Goal: Check status: Check status

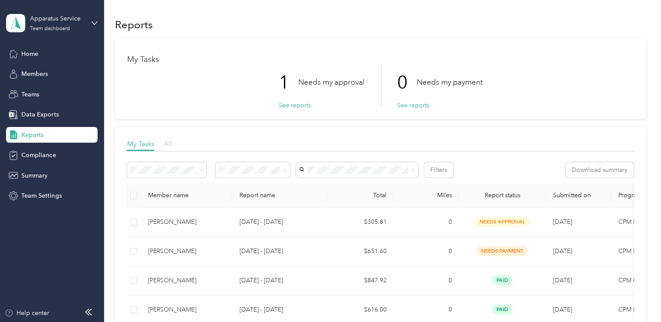
click at [167, 145] on span "All" at bounding box center [167, 143] width 8 height 8
click at [283, 171] on icon at bounding box center [285, 170] width 4 height 4
click at [237, 244] on span "Rejected" at bounding box center [234, 244] width 24 height 7
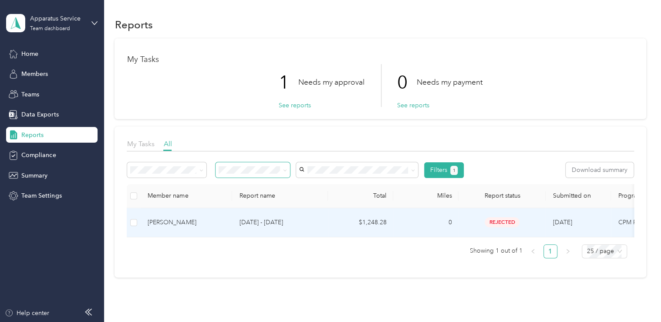
click at [248, 224] on p "[DATE] - [DATE]" at bounding box center [280, 222] width 82 height 10
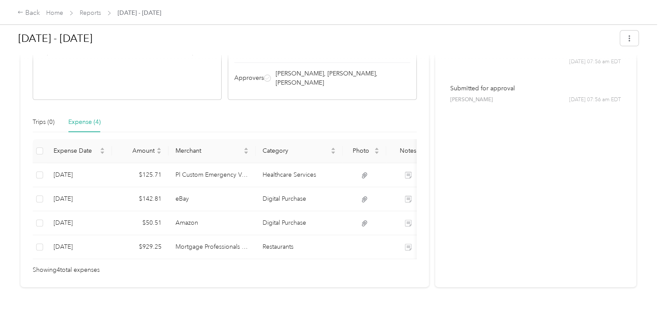
scroll to position [174, 0]
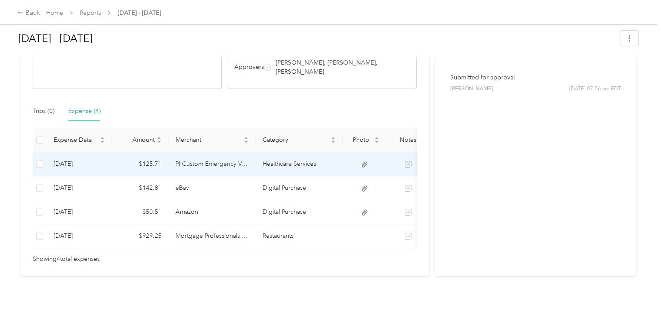
click at [365, 161] on icon at bounding box center [364, 164] width 5 height 6
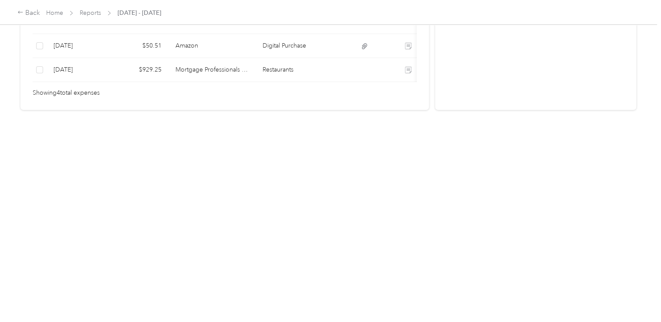
scroll to position [166, 0]
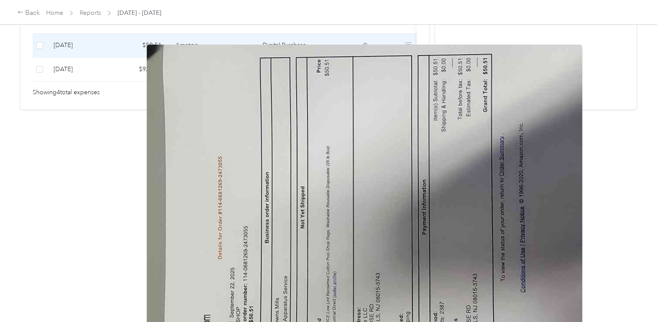
click at [364, 43] on icon at bounding box center [364, 46] width 5 height 6
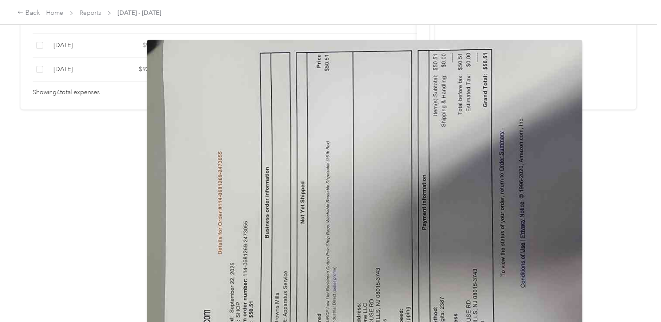
scroll to position [0, 0]
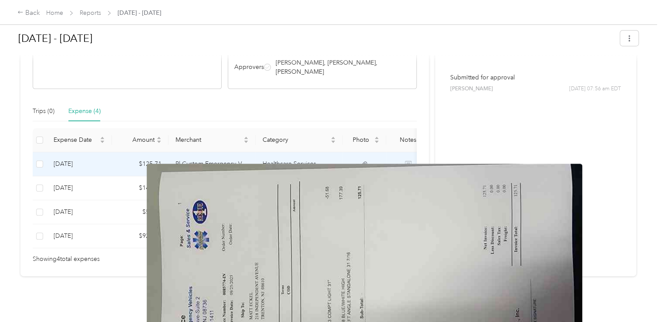
click at [356, 173] on img at bounding box center [365, 326] width 436 height 327
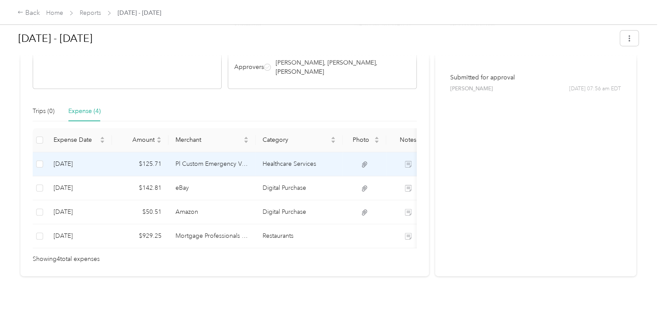
click at [315, 154] on td "Healthcare Services" at bounding box center [299, 164] width 87 height 24
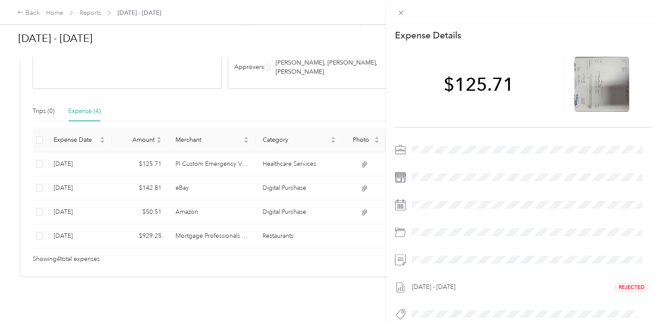
click at [415, 232] on div at bounding box center [531, 232] width 244 height 14
click at [212, 229] on div "This expense cannot be edited because it is either under review, approved, or p…" at bounding box center [330, 161] width 661 height 322
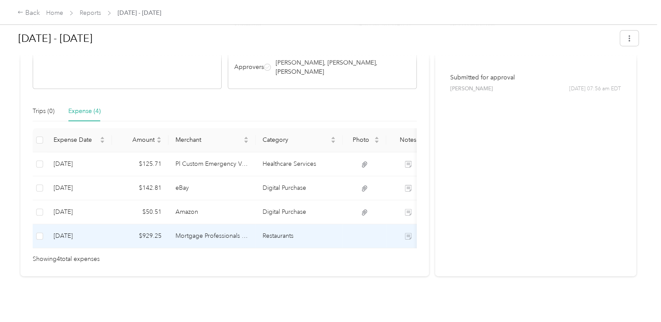
click at [212, 227] on td "Mortgage Professionals Group Inc" at bounding box center [212, 236] width 87 height 24
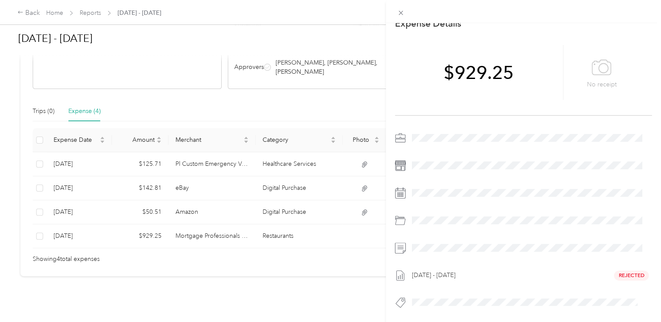
scroll to position [18, 0]
click at [206, 227] on div "This expense cannot be edited because it is either under review, approved, or p…" at bounding box center [330, 161] width 661 height 322
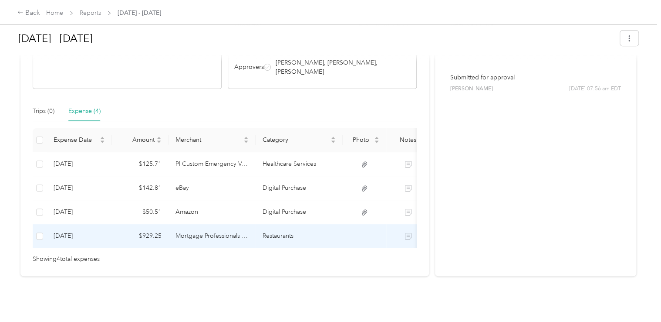
click at [73, 227] on td "[DATE]" at bounding box center [79, 236] width 65 height 24
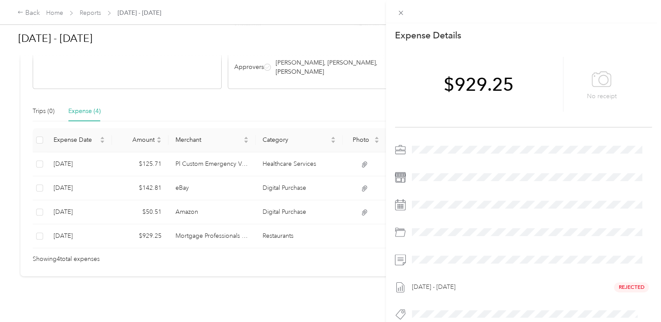
click at [303, 71] on div "This expense cannot be edited because it is either under review, approved, or p…" at bounding box center [330, 161] width 661 height 322
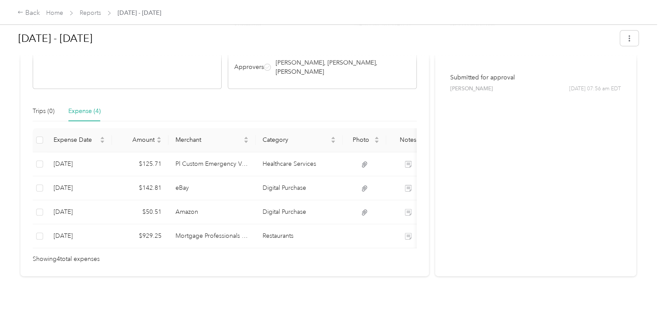
click at [295, 61] on div at bounding box center [328, 57] width 621 height 9
click at [266, 59] on div at bounding box center [328, 57] width 621 height 9
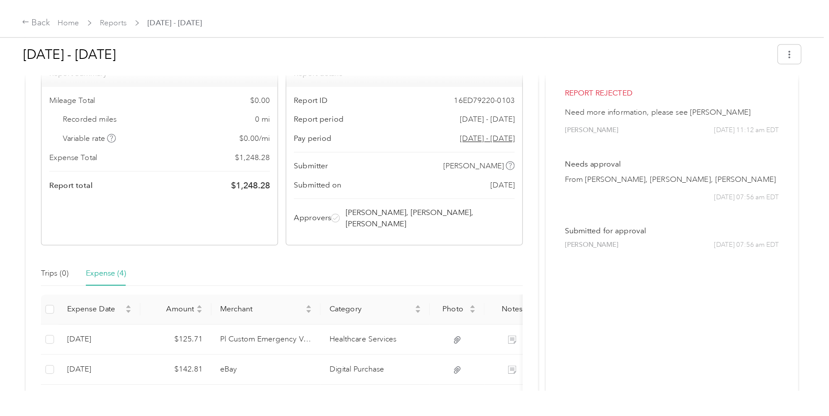
scroll to position [0, 0]
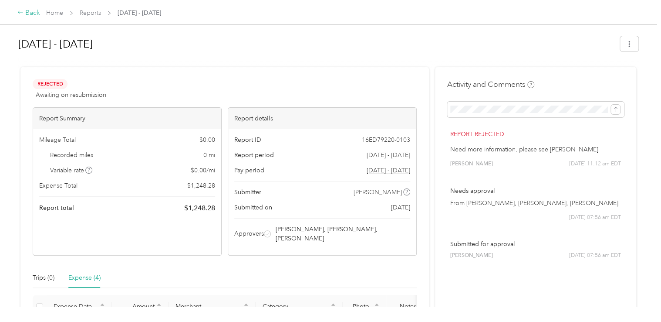
click at [29, 12] on div "Back" at bounding box center [28, 13] width 23 height 10
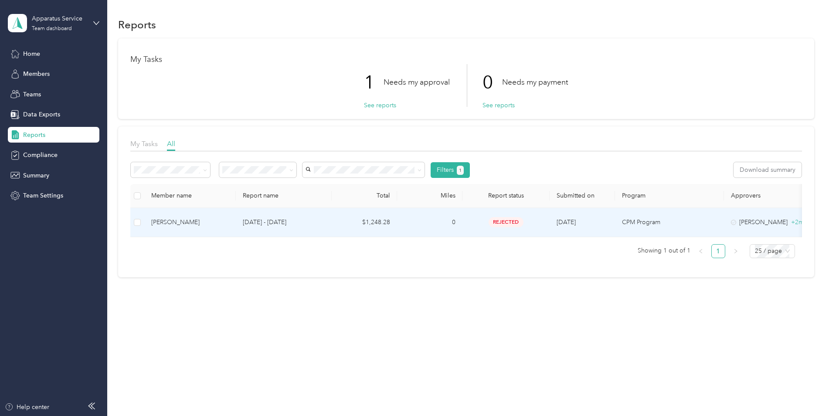
click at [351, 220] on td "$1,248.28" at bounding box center [364, 222] width 65 height 29
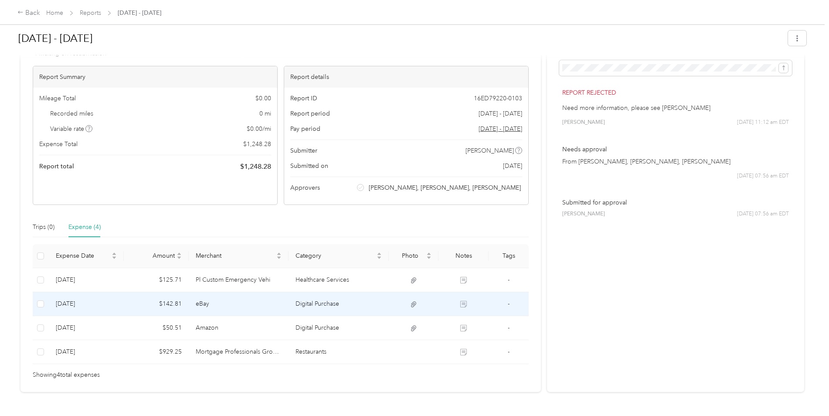
scroll to position [44, 0]
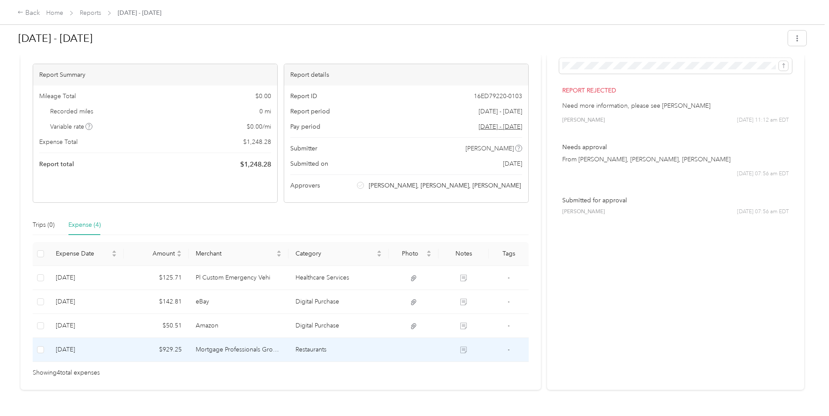
click at [298, 321] on td "Restaurants" at bounding box center [338, 350] width 100 height 24
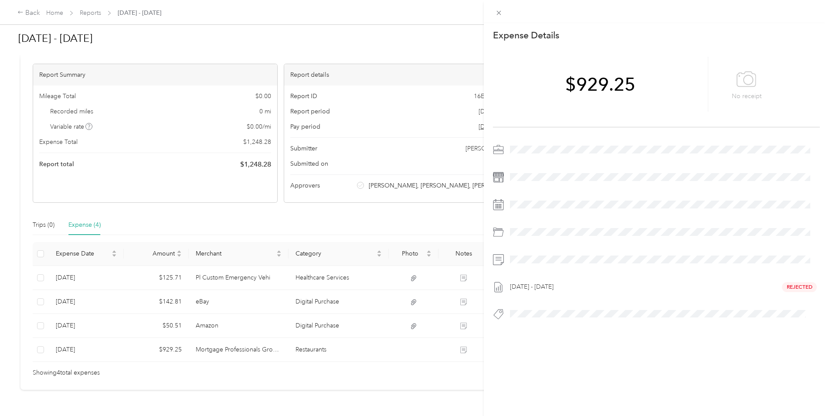
click at [342, 274] on div "This expense cannot be edited because it is either under review, approved, or p…" at bounding box center [414, 208] width 829 height 416
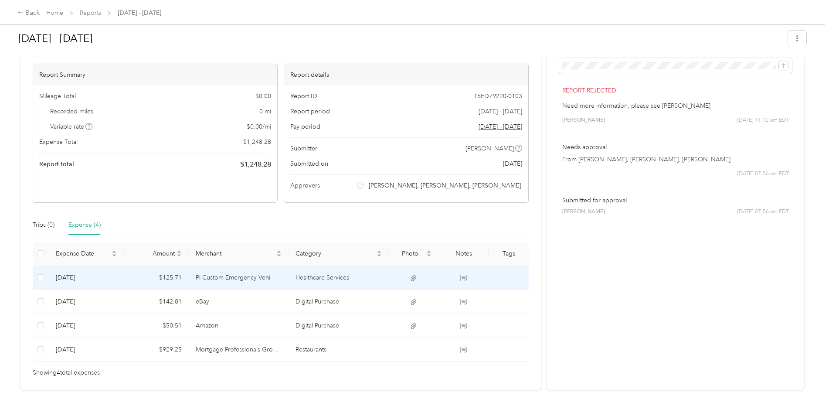
click at [342, 274] on td "Healthcare Services" at bounding box center [338, 278] width 100 height 24
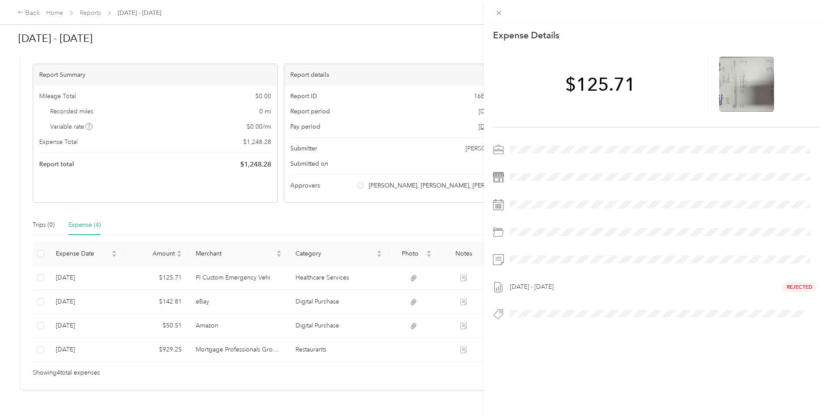
click at [510, 232] on div at bounding box center [663, 232] width 313 height 14
click at [496, 231] on icon at bounding box center [498, 234] width 10 height 6
click at [661, 91] on div at bounding box center [746, 84] width 55 height 55
click at [661, 81] on icon at bounding box center [747, 84] width 8 height 8
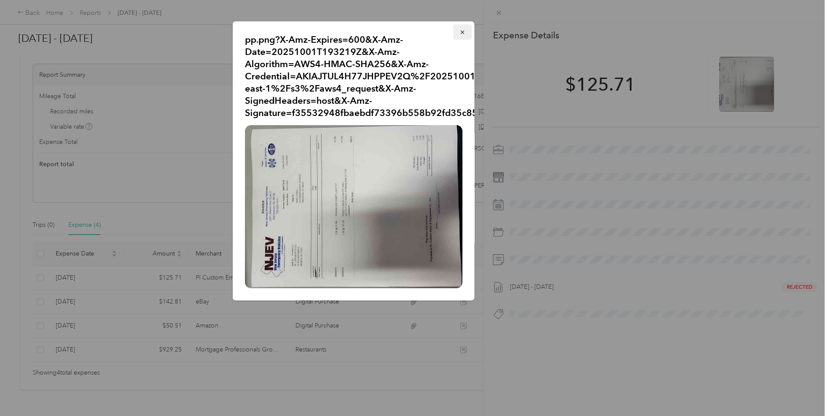
click at [464, 31] on icon "button" at bounding box center [462, 32] width 6 height 6
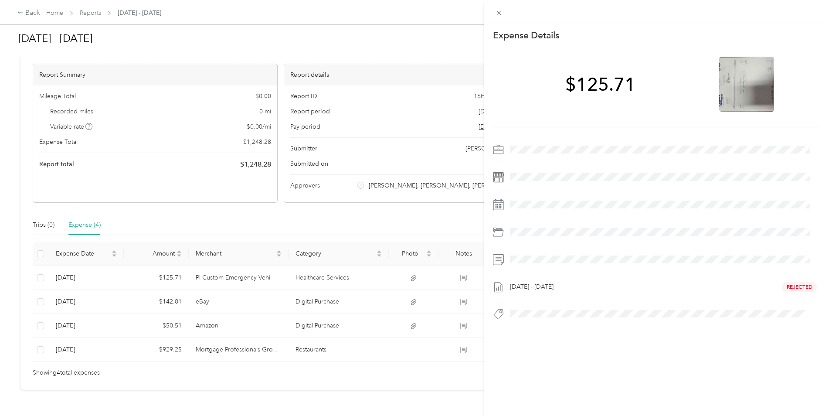
click at [32, 11] on div "This expense cannot be edited because it is either under review, approved, or p…" at bounding box center [414, 208] width 829 height 416
